Goal: Task Accomplishment & Management: Use online tool/utility

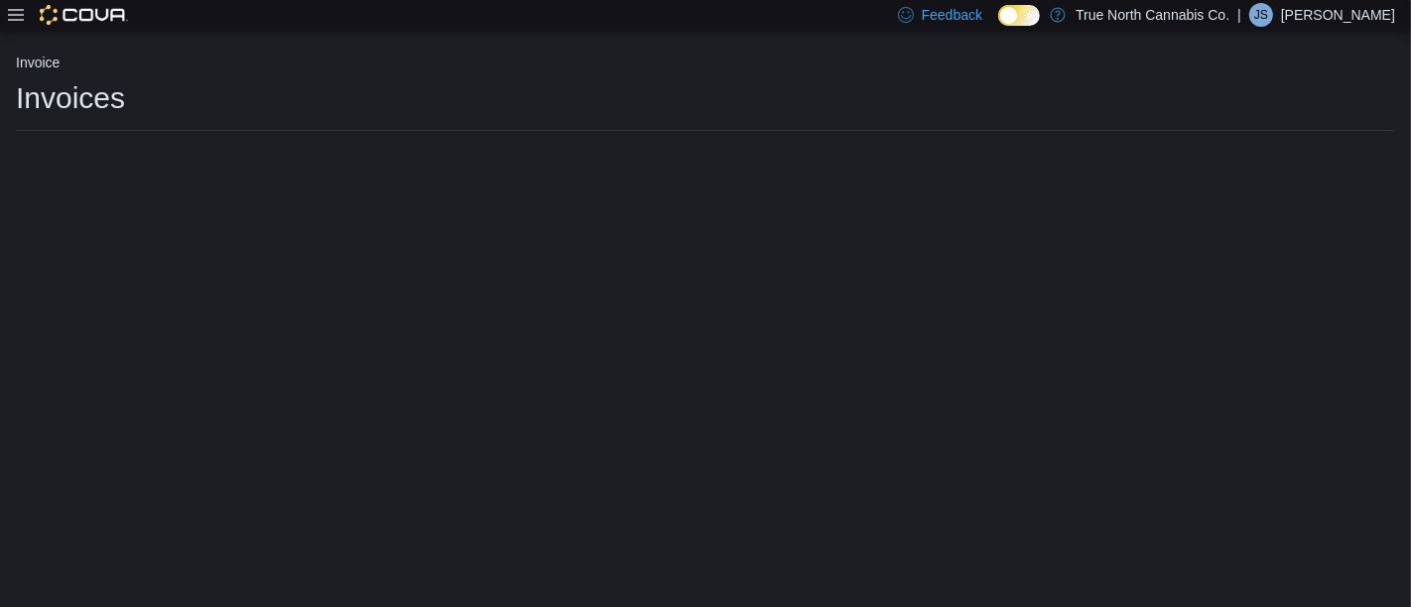
click at [10, 18] on icon at bounding box center [16, 15] width 16 height 16
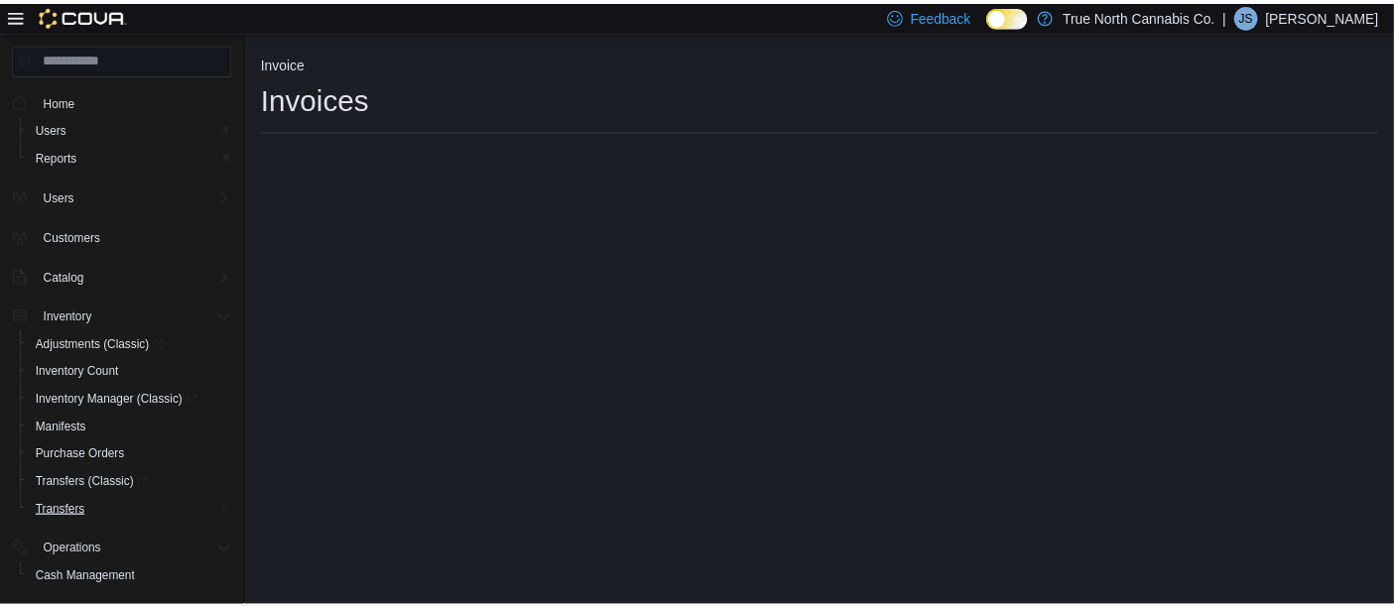
scroll to position [214, 0]
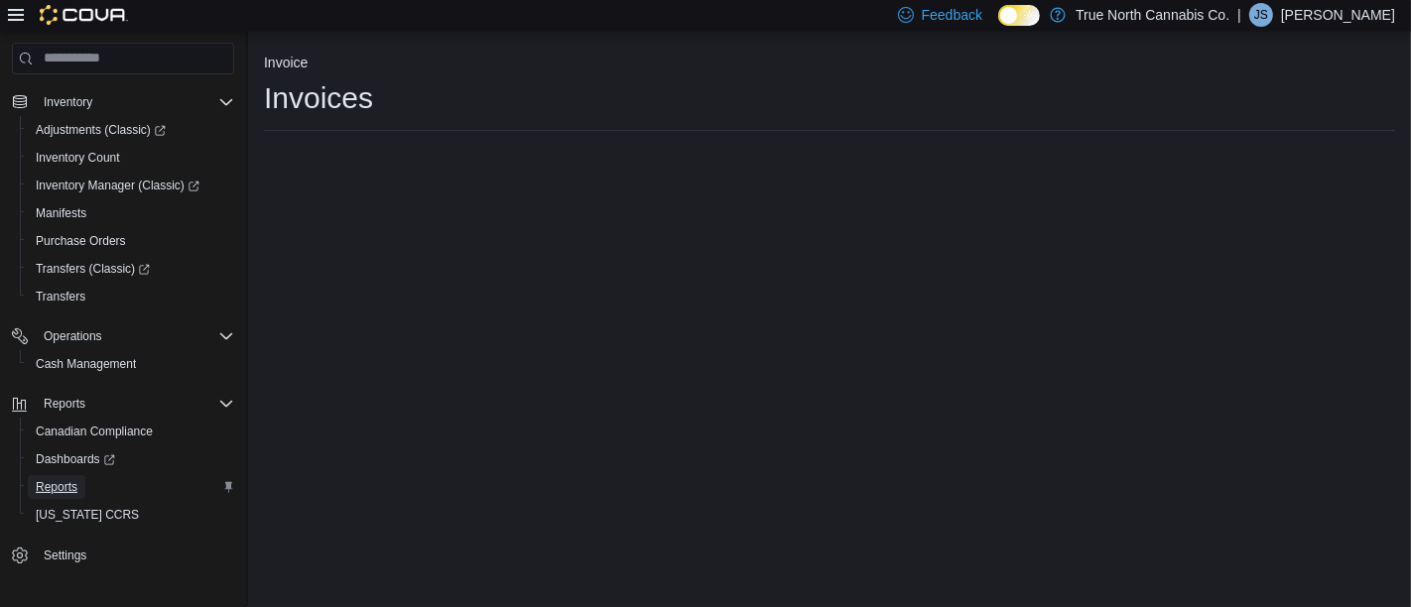
click at [69, 479] on span "Reports" at bounding box center [57, 487] width 42 height 16
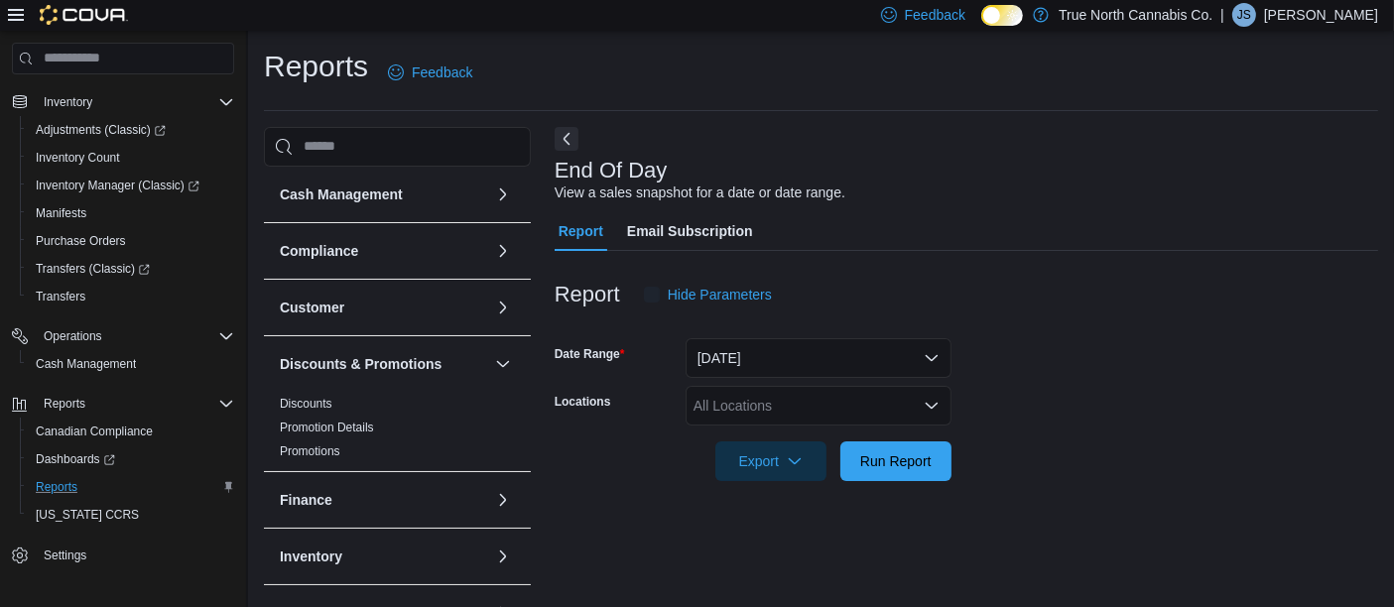
scroll to position [30, 0]
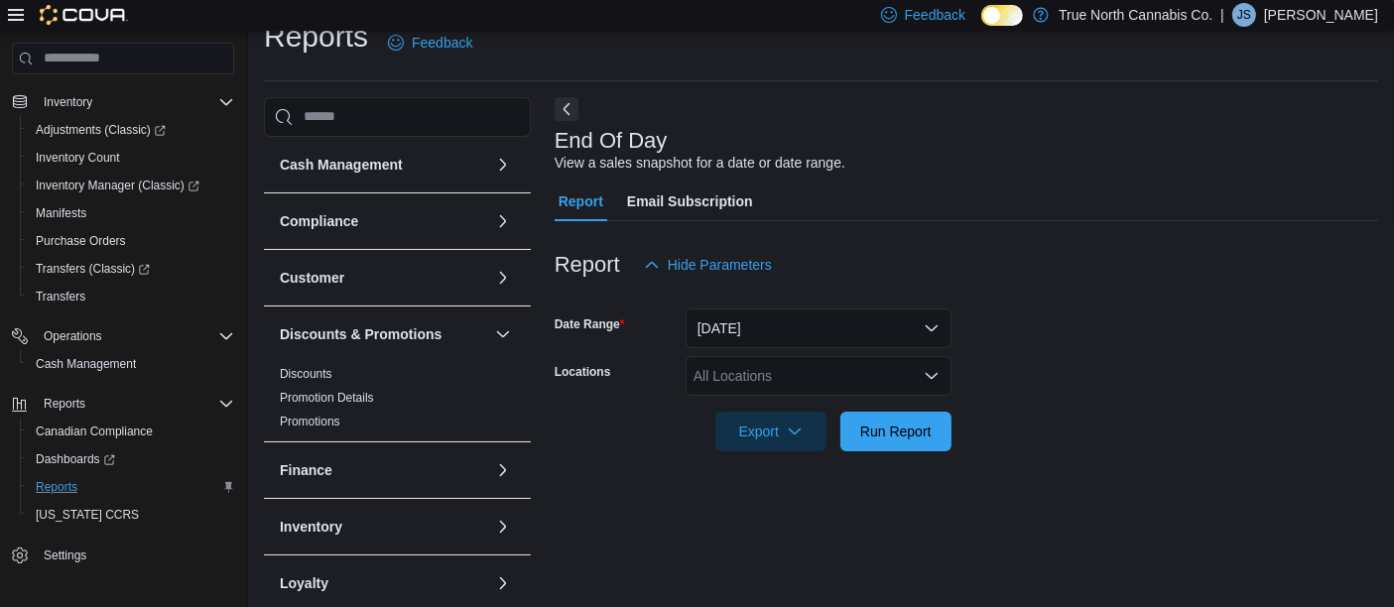
click at [736, 368] on div "All Locations" at bounding box center [819, 376] width 266 height 40
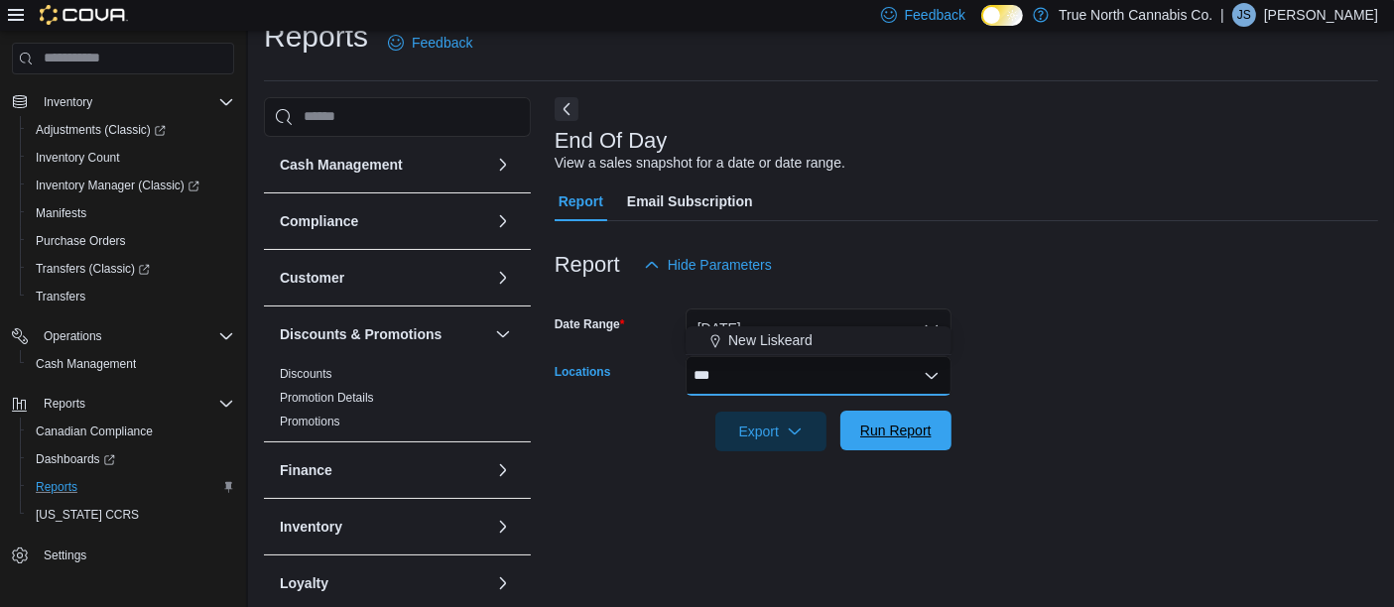
click at [905, 444] on span "Run Report" at bounding box center [895, 431] width 87 height 40
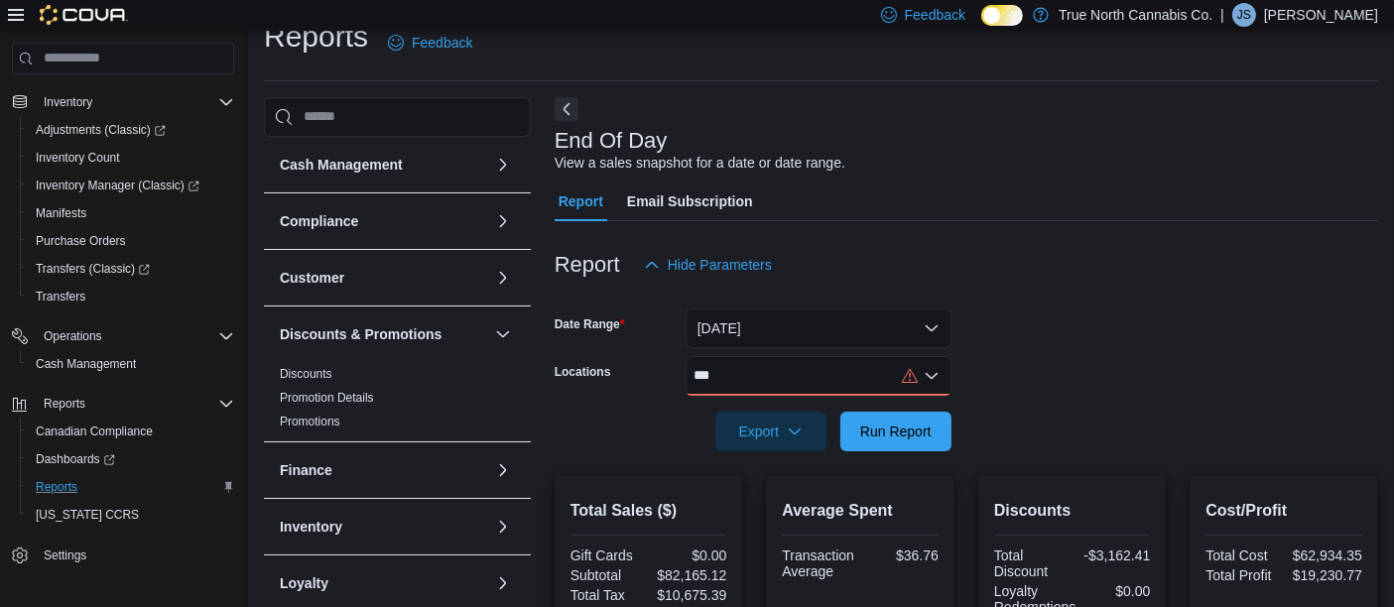
click at [732, 386] on div "***" at bounding box center [819, 376] width 266 height 40
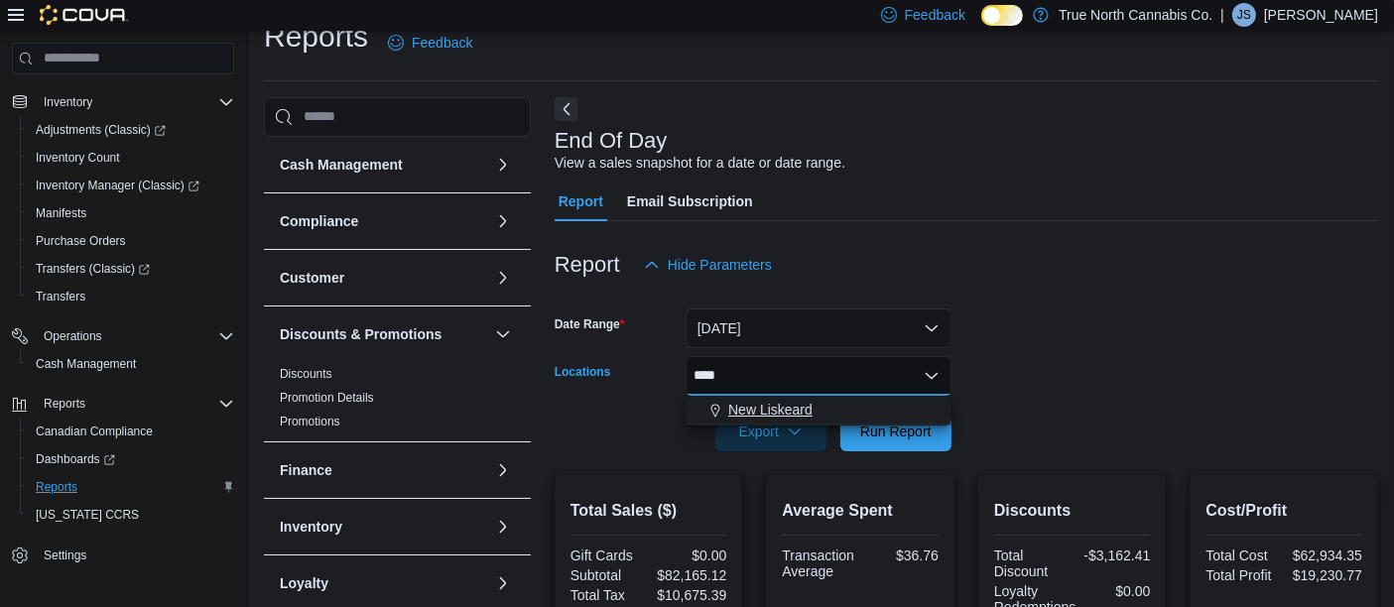
type input "***"
click at [767, 409] on span "New Liskeard" at bounding box center [770, 410] width 84 height 20
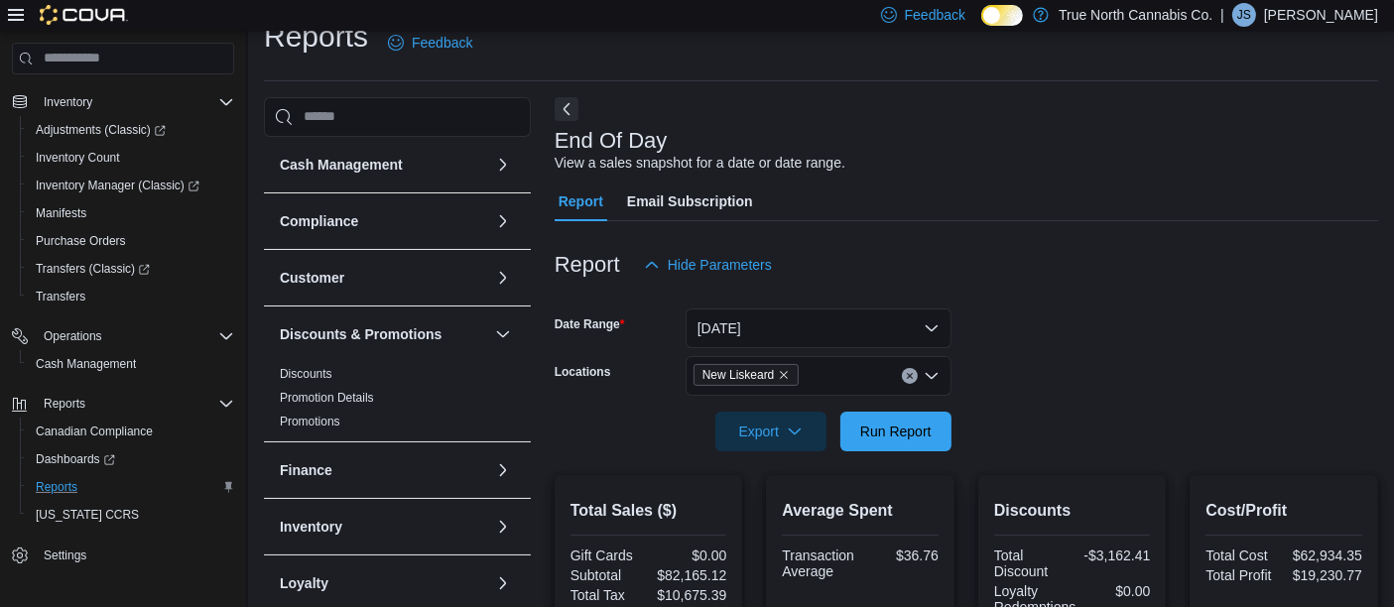
click at [1032, 393] on form "Date Range Today Locations New Liskeard Export Run Report" at bounding box center [967, 368] width 824 height 167
click at [895, 428] on span "Run Report" at bounding box center [895, 431] width 71 height 20
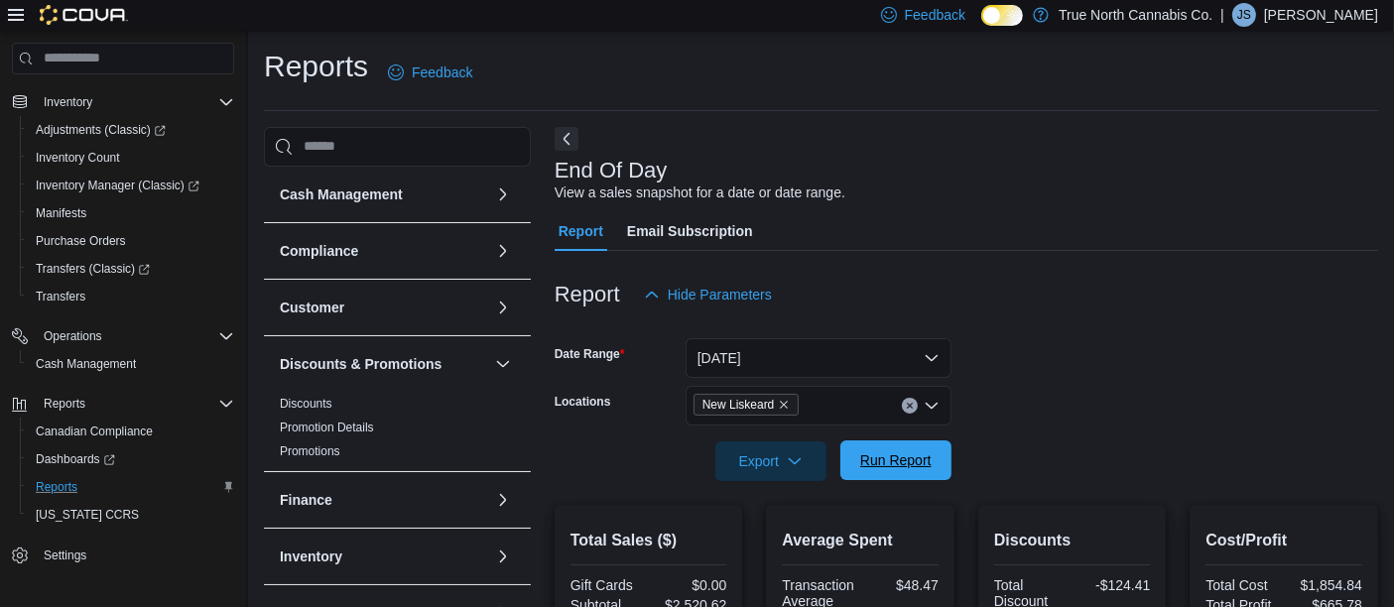
click at [904, 468] on span "Run Report" at bounding box center [895, 461] width 71 height 20
click at [1311, 13] on p "Jennifer Schnakenberg" at bounding box center [1321, 15] width 114 height 24
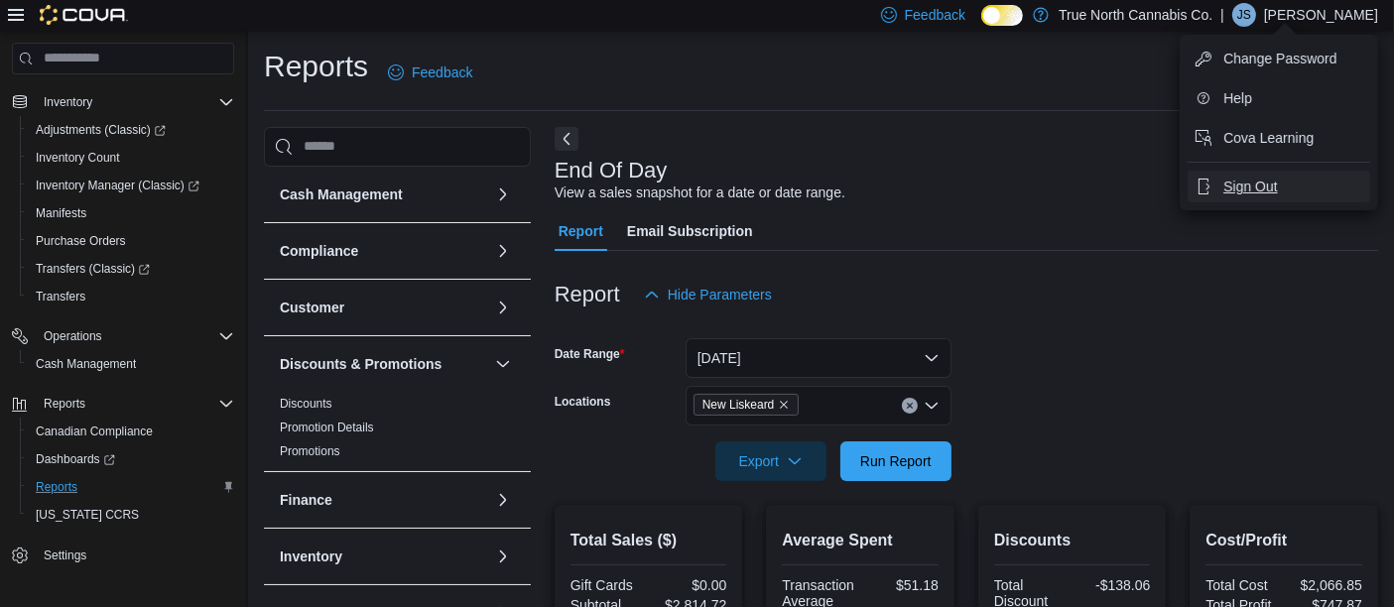
click at [1255, 192] on span "Sign Out" at bounding box center [1251, 187] width 54 height 20
